Goal: Use online tool/utility: Utilize a website feature to perform a specific function

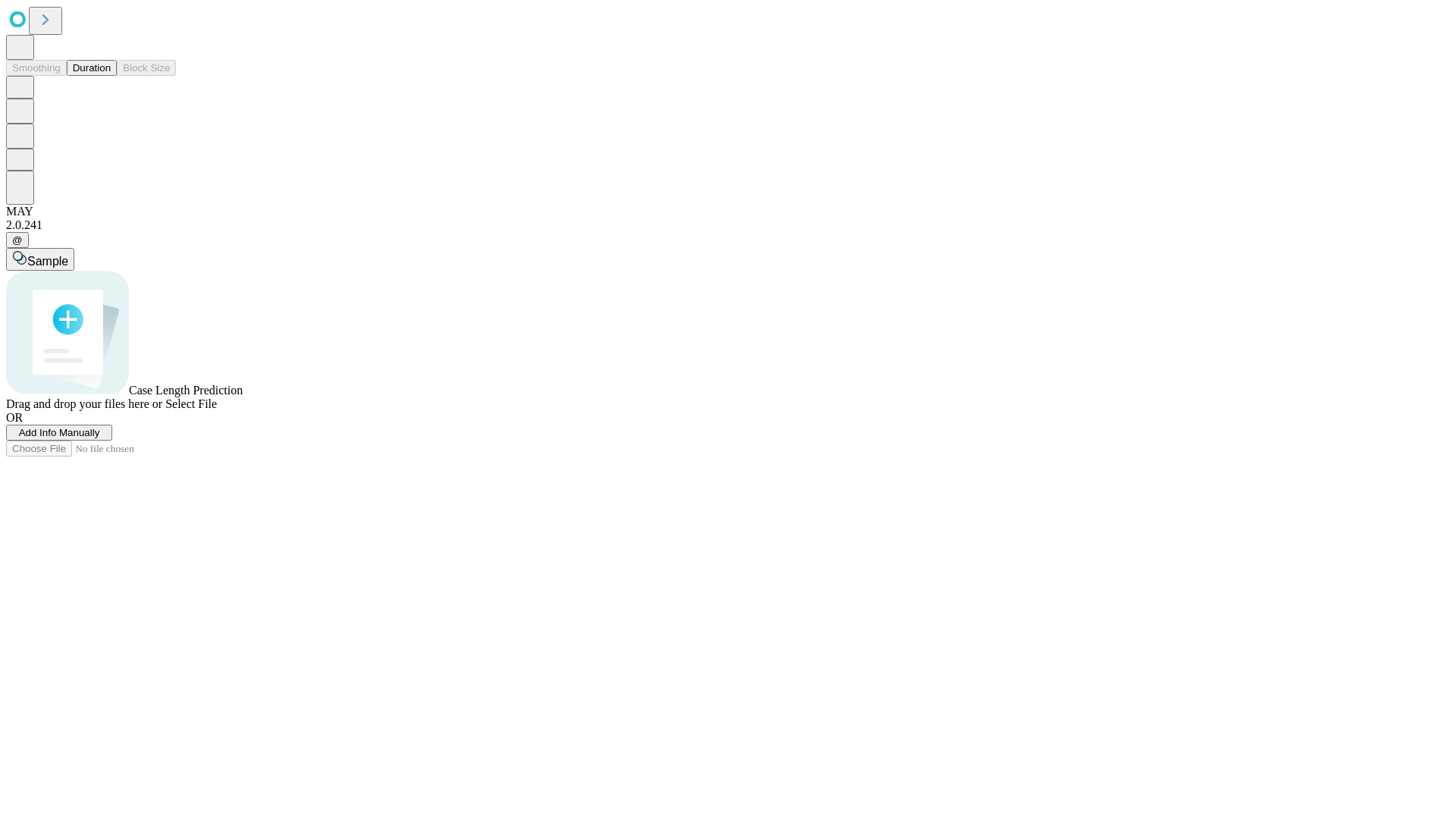
click at [111, 76] on button "Duration" at bounding box center [91, 68] width 50 height 16
click at [100, 438] on span "Add Info Manually" at bounding box center [59, 432] width 81 height 12
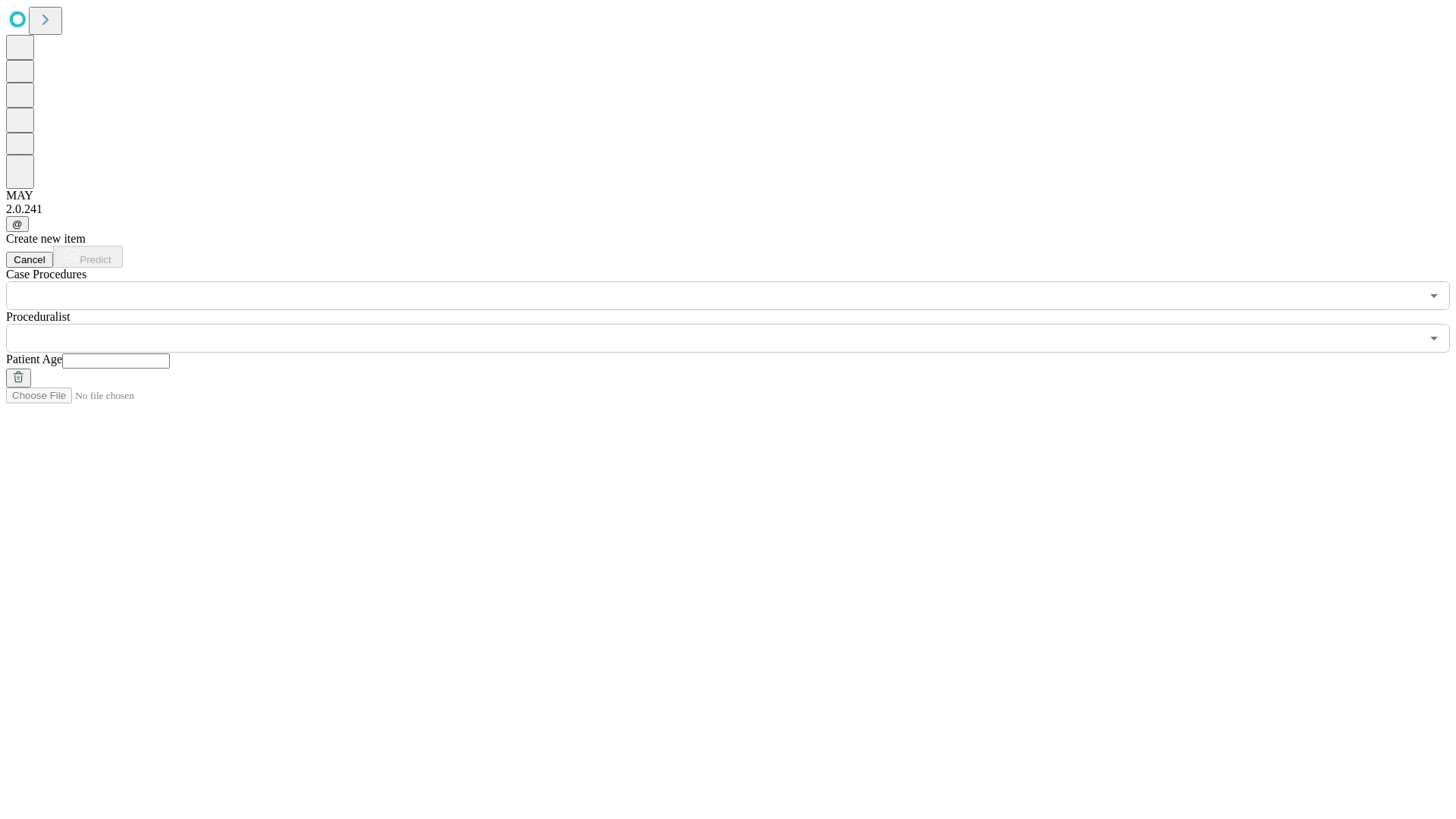
click at [170, 353] on input "text" at bounding box center [116, 360] width 108 height 15
type input "**"
click at [739, 324] on input "text" at bounding box center [713, 338] width 1414 height 29
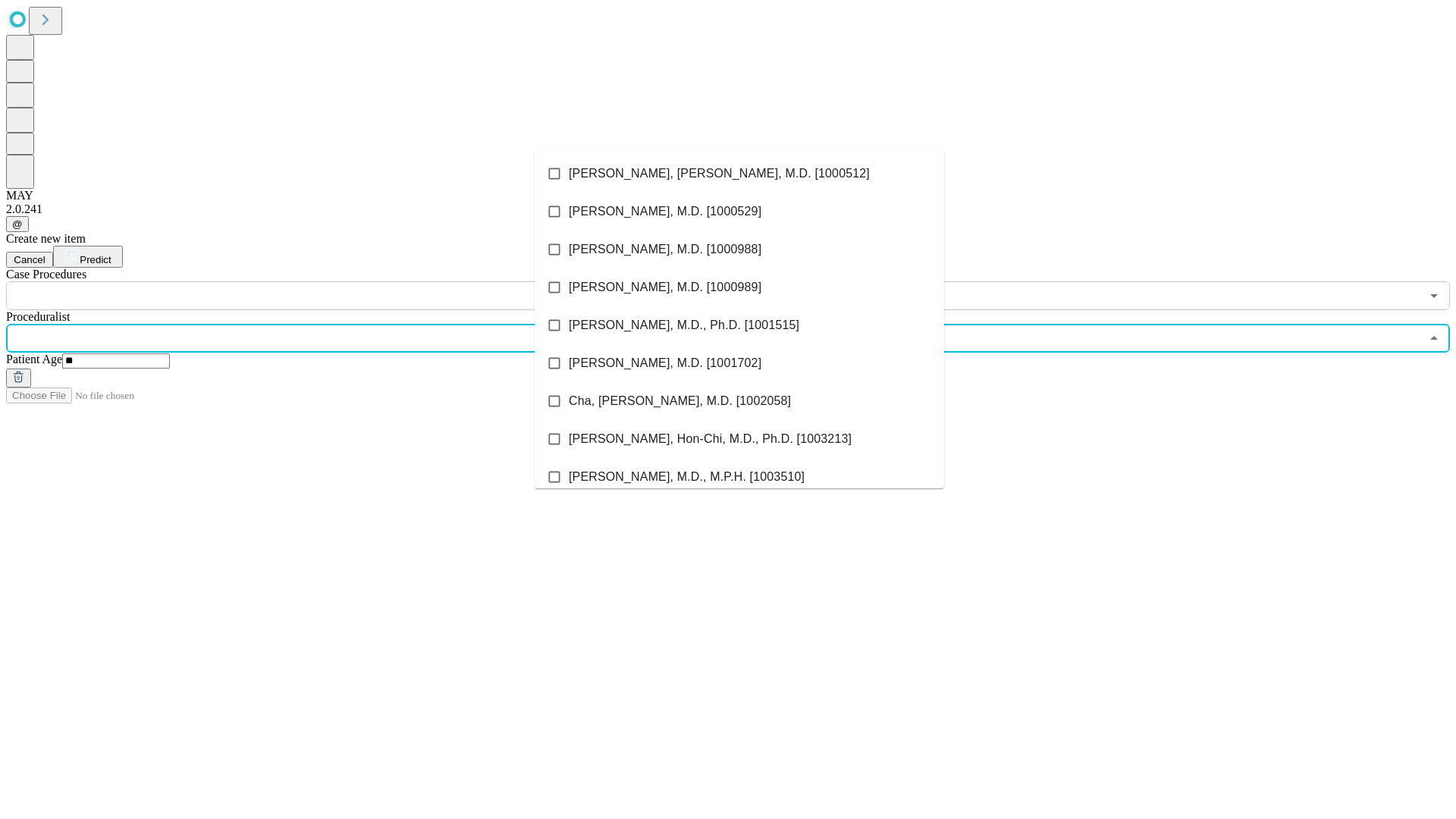
click at [739, 174] on li "[PERSON_NAME], [PERSON_NAME], M.D. [1000512]" at bounding box center [739, 174] width 410 height 38
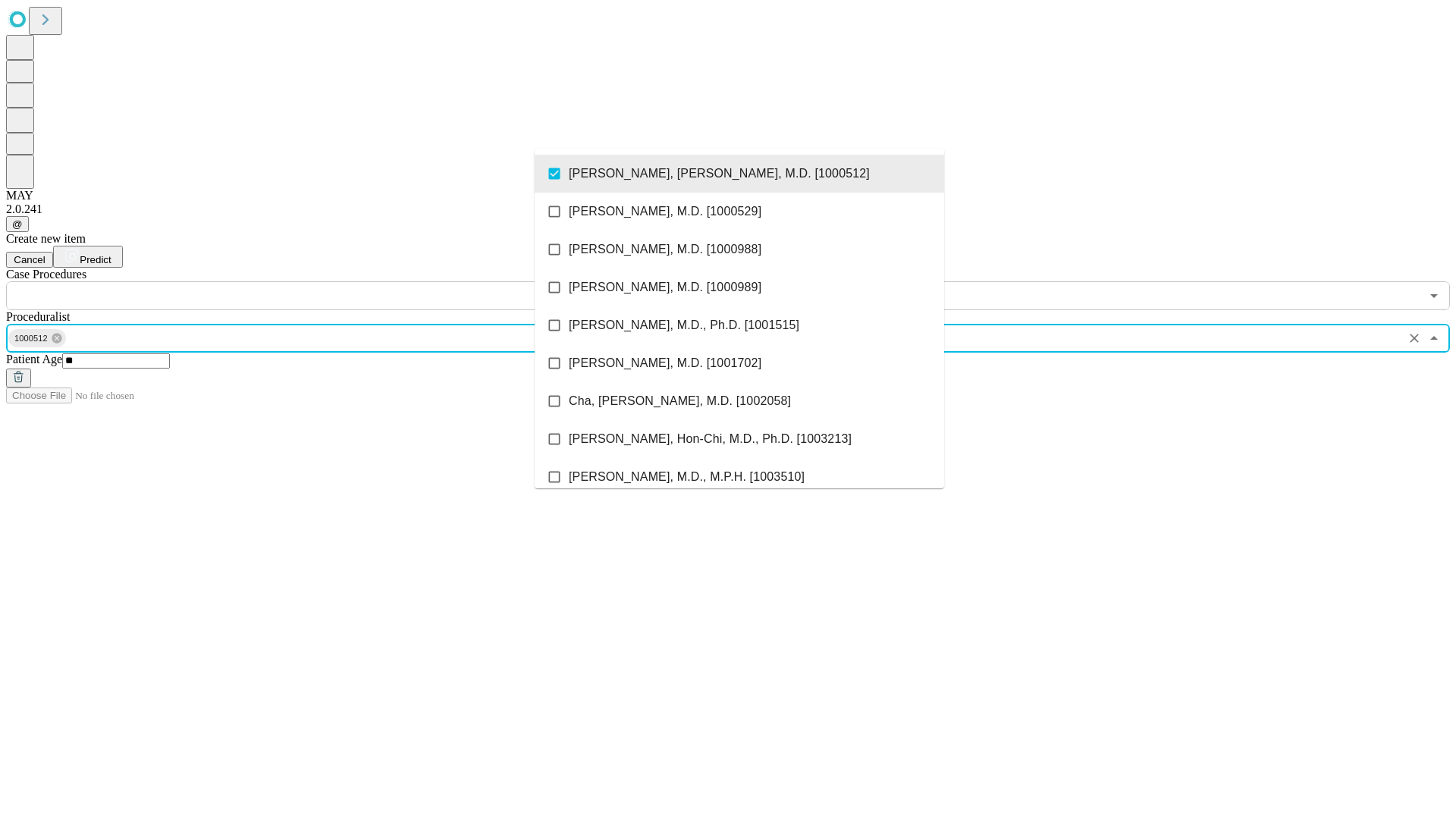
click at [319, 282] on input "text" at bounding box center [713, 296] width 1414 height 29
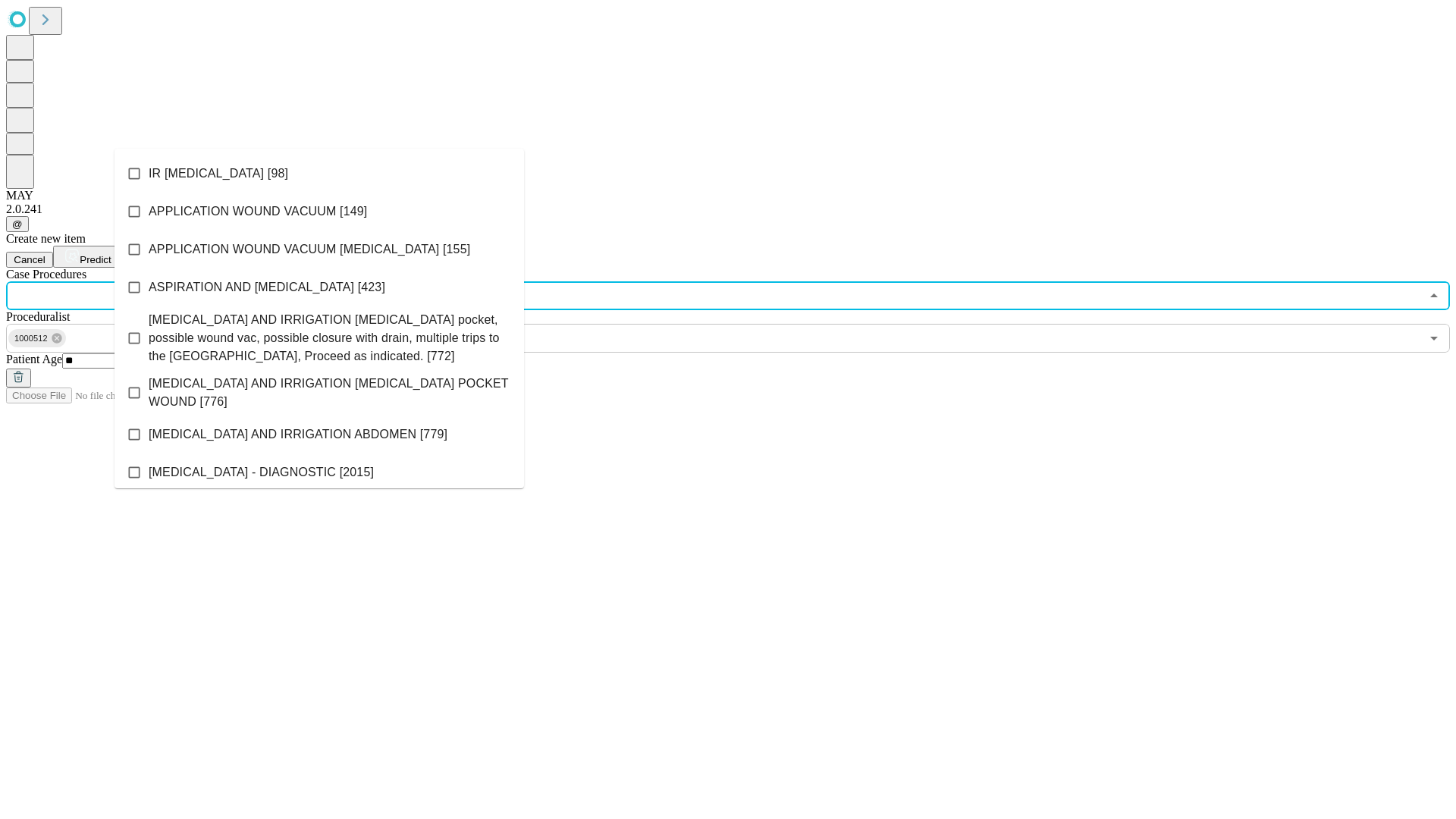
click at [320, 174] on li "IR [MEDICAL_DATA] [98]" at bounding box center [319, 174] width 410 height 38
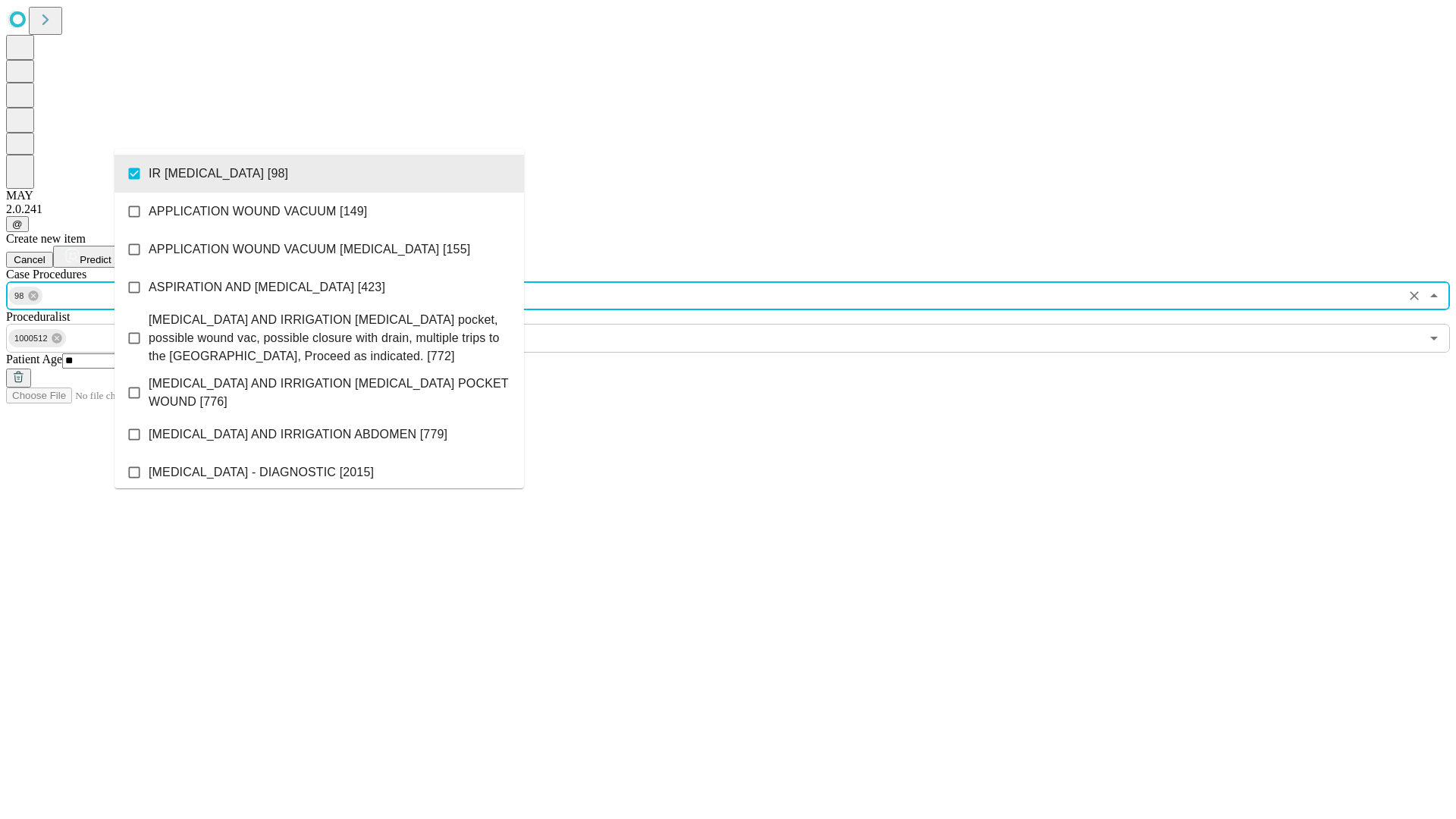
click at [111, 254] on span "Predict" at bounding box center [95, 259] width 31 height 12
